Goal: Transaction & Acquisition: Purchase product/service

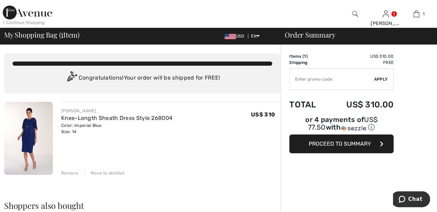
click at [328, 141] on span "Proceed to Summary" at bounding box center [340, 144] width 62 height 7
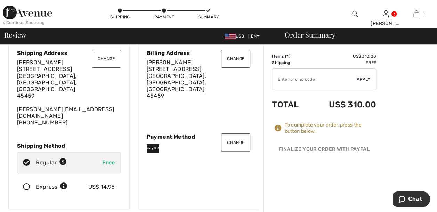
scroll to position [35, 0]
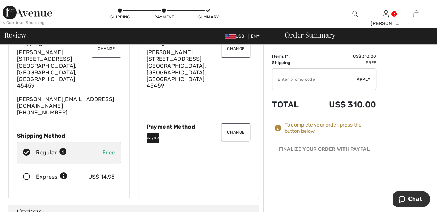
click at [229, 124] on button "Change" at bounding box center [235, 133] width 29 height 18
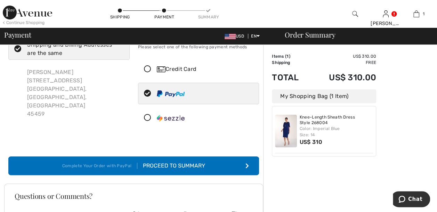
click at [147, 69] on icon at bounding box center [147, 69] width 18 height 7
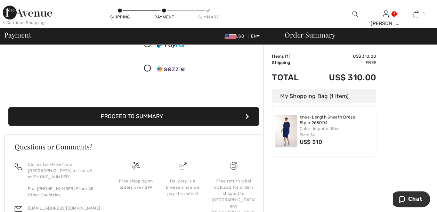
scroll to position [164, 0]
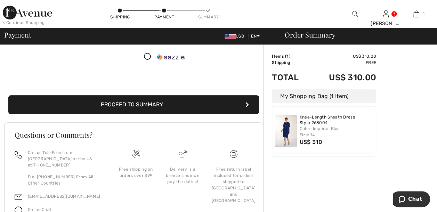
click at [205, 106] on button "Proceed to Summary" at bounding box center [133, 104] width 251 height 19
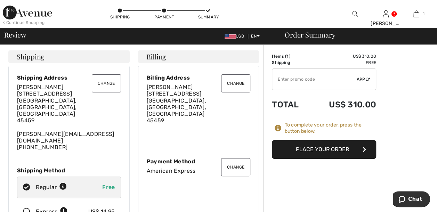
click at [322, 149] on button "Place Your Order" at bounding box center [324, 149] width 104 height 19
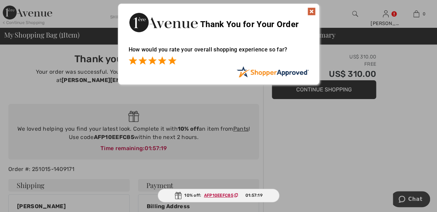
click at [172, 61] on span at bounding box center [172, 60] width 8 height 8
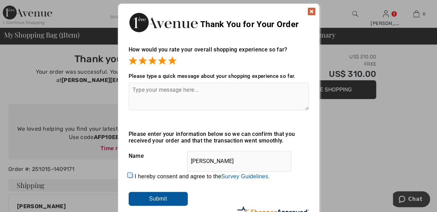
click at [310, 11] on img at bounding box center [312, 11] width 8 height 8
